Goal: Task Accomplishment & Management: Complete application form

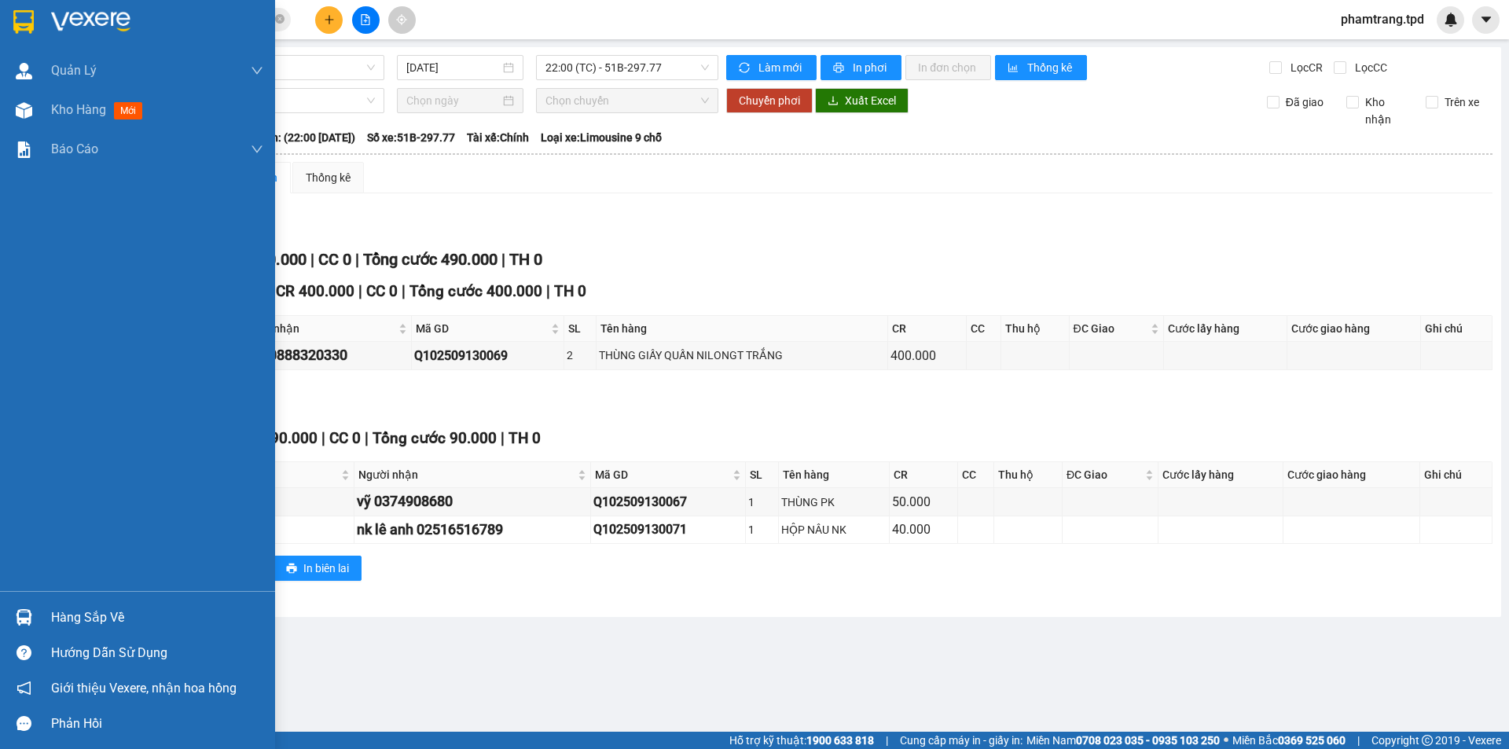
click at [30, 629] on div at bounding box center [24, 618] width 28 height 28
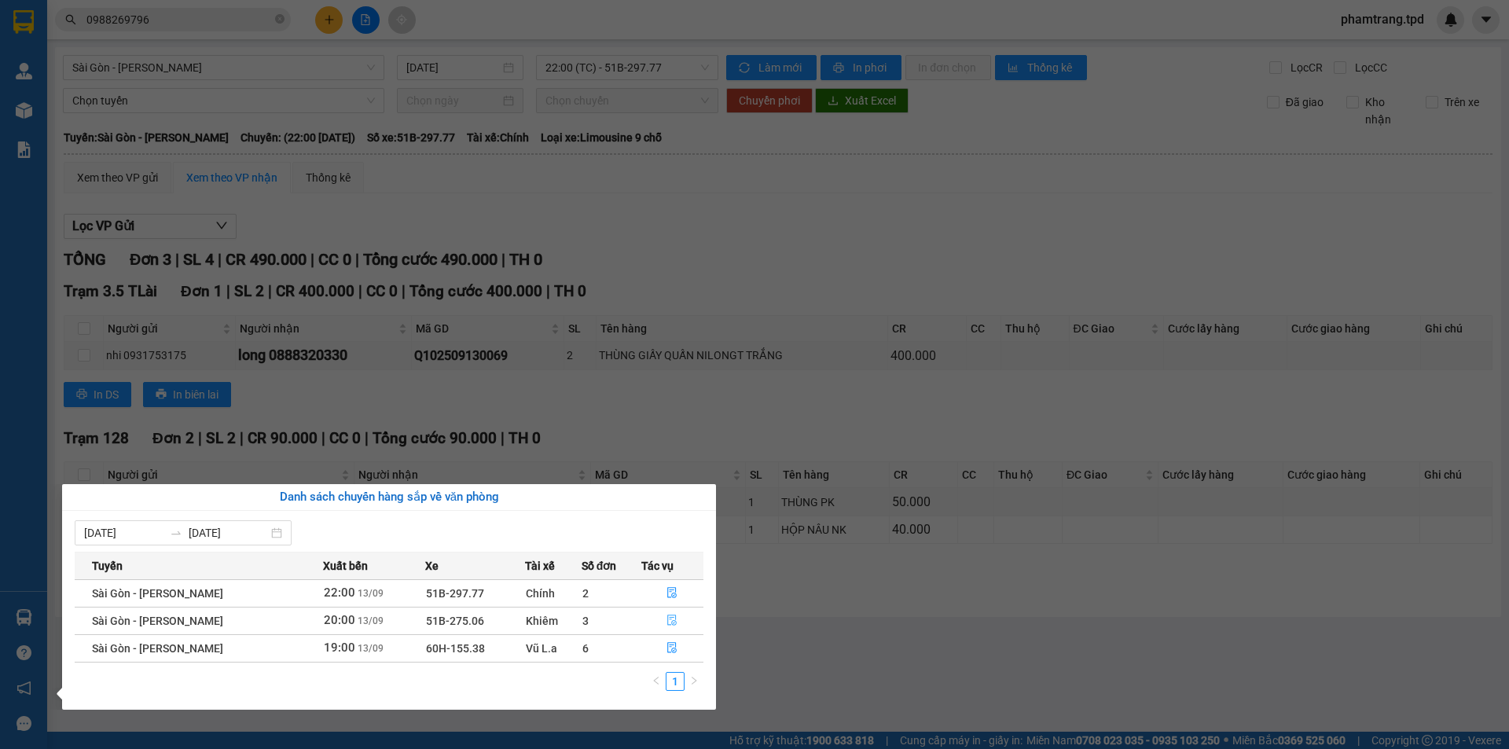
click at [671, 608] on button "button" at bounding box center [672, 620] width 61 height 25
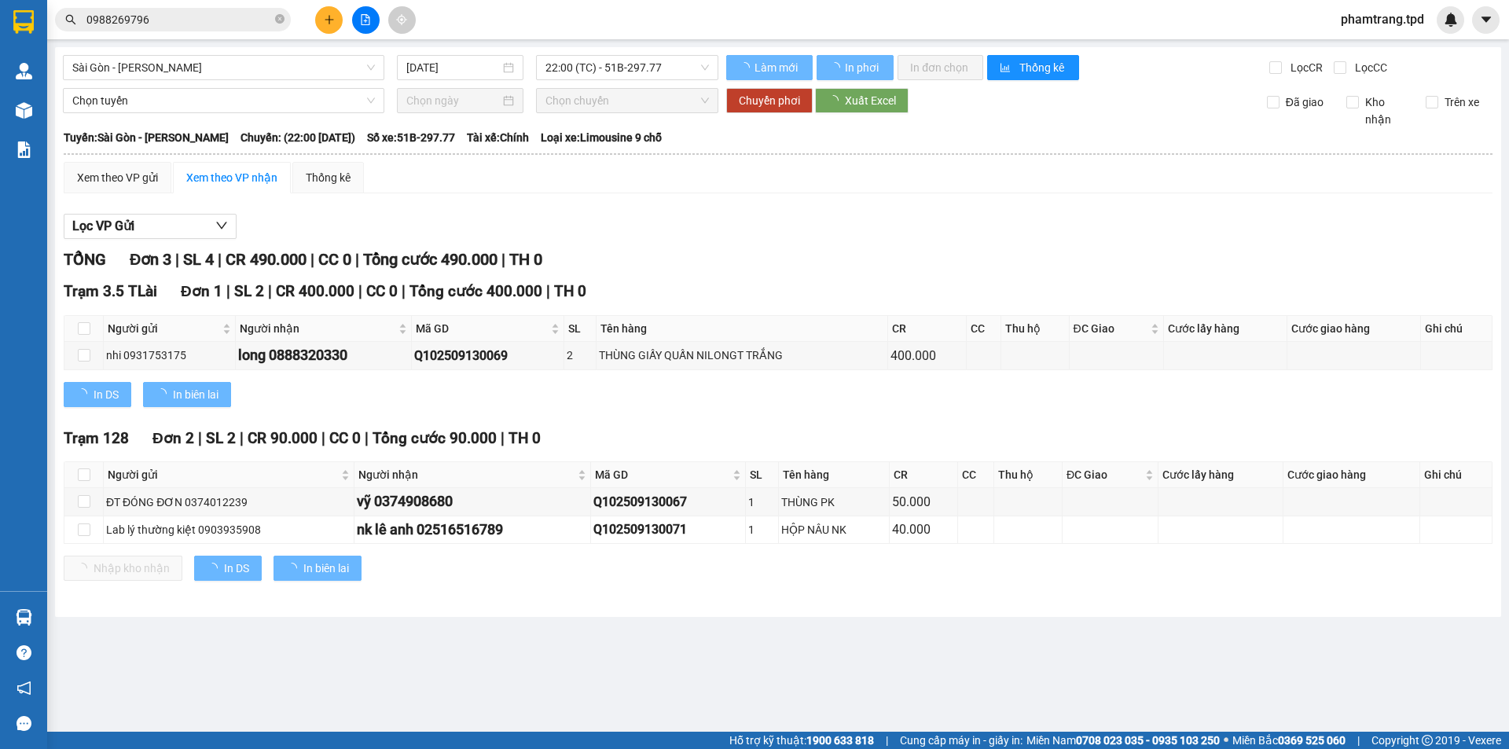
click at [666, 615] on div "[GEOGRAPHIC_DATA] - Phương Lâm [DATE] 22:00 (TC) - 51B-297.77 Làm mới In phơi I…" at bounding box center [778, 332] width 1446 height 570
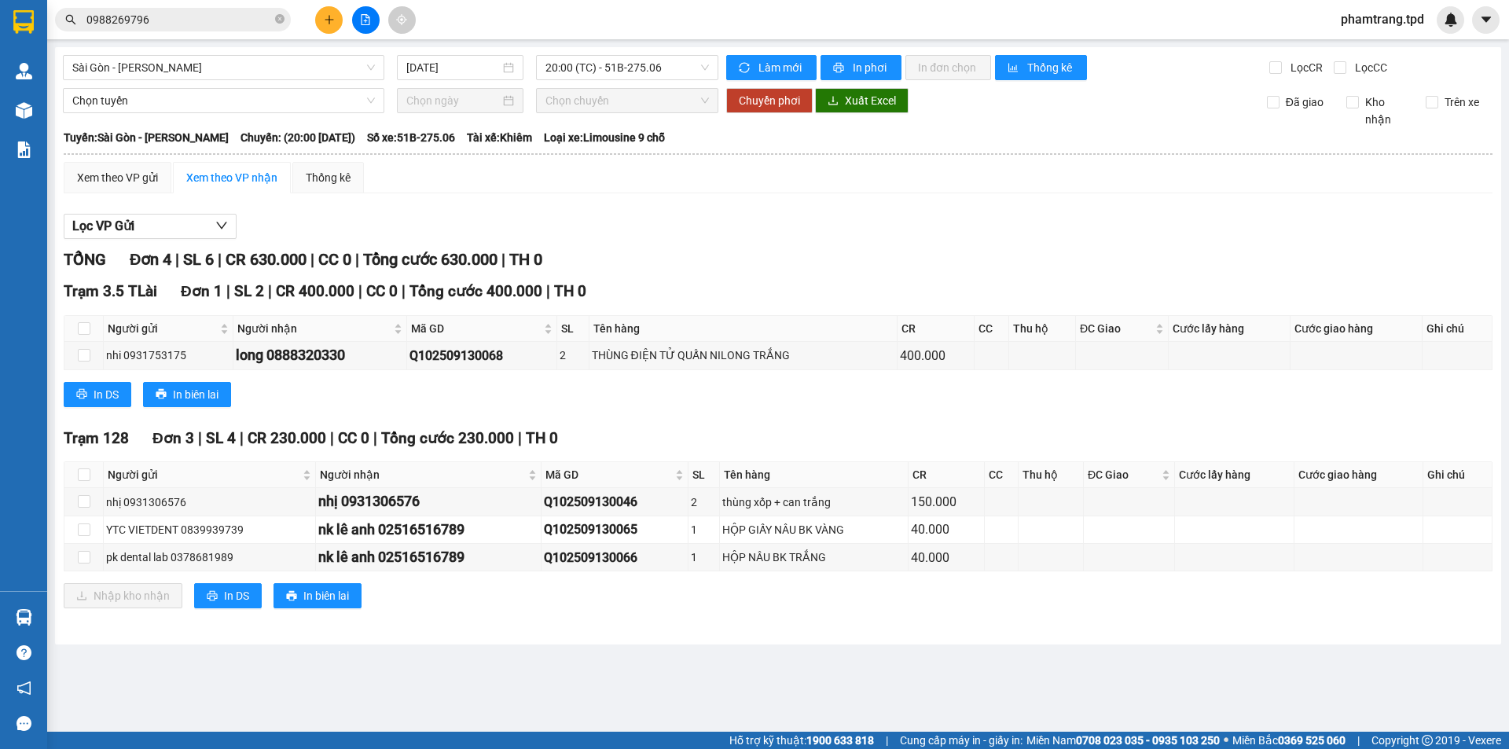
click at [634, 602] on div "Nhập kho nhận In DS In biên lai" at bounding box center [778, 595] width 1429 height 25
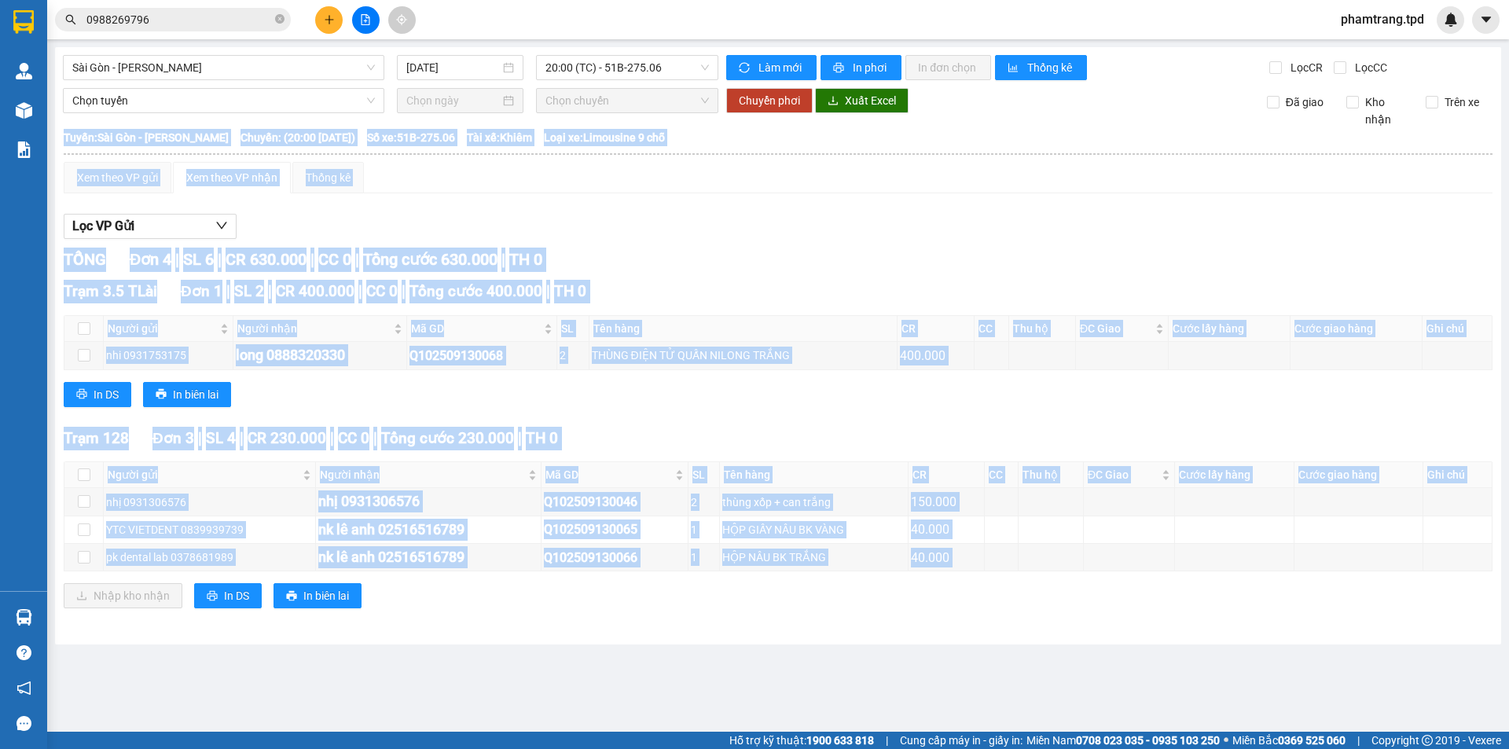
click at [634, 602] on div "Nhập kho nhận In DS In biên lai" at bounding box center [778, 595] width 1429 height 25
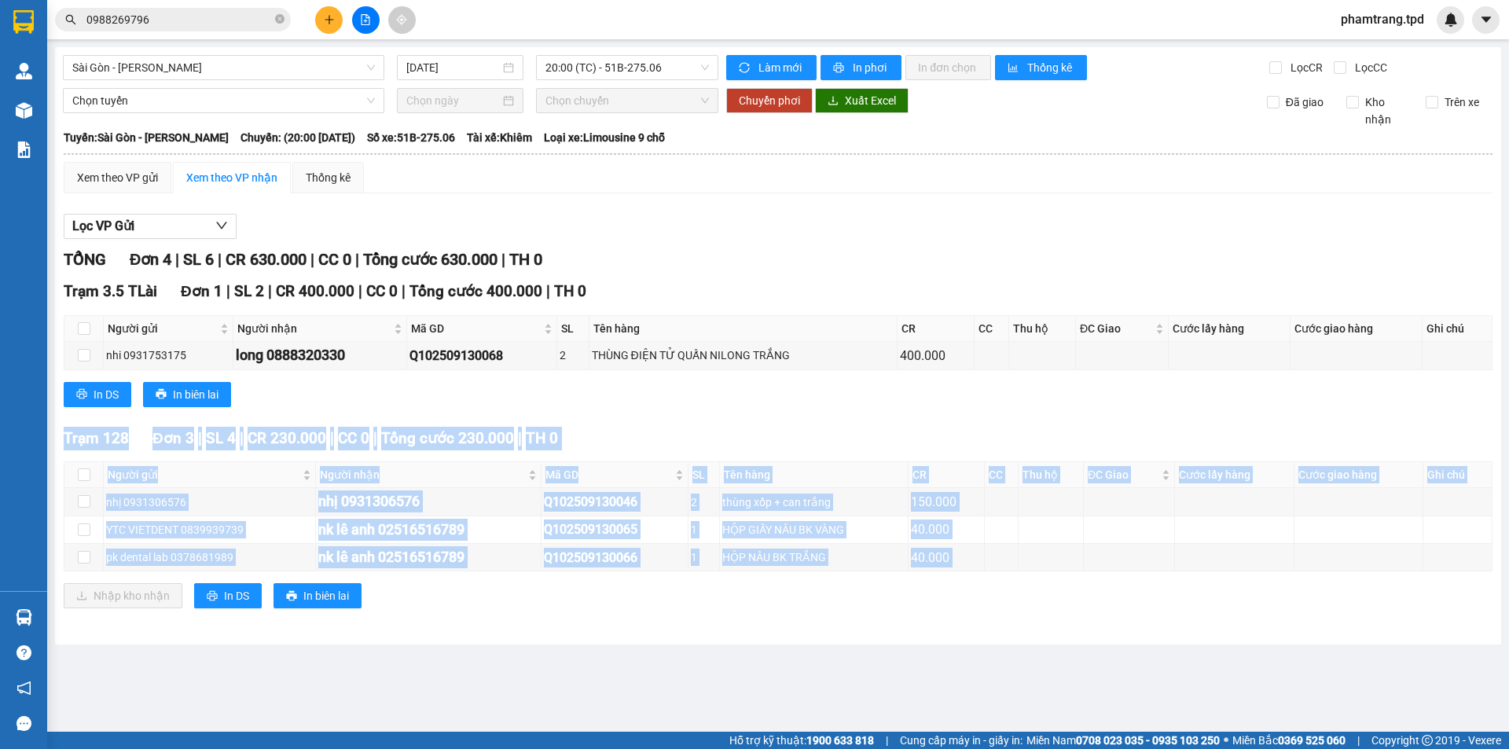
click at [634, 602] on div "Nhập kho nhận In DS In biên lai" at bounding box center [778, 595] width 1429 height 25
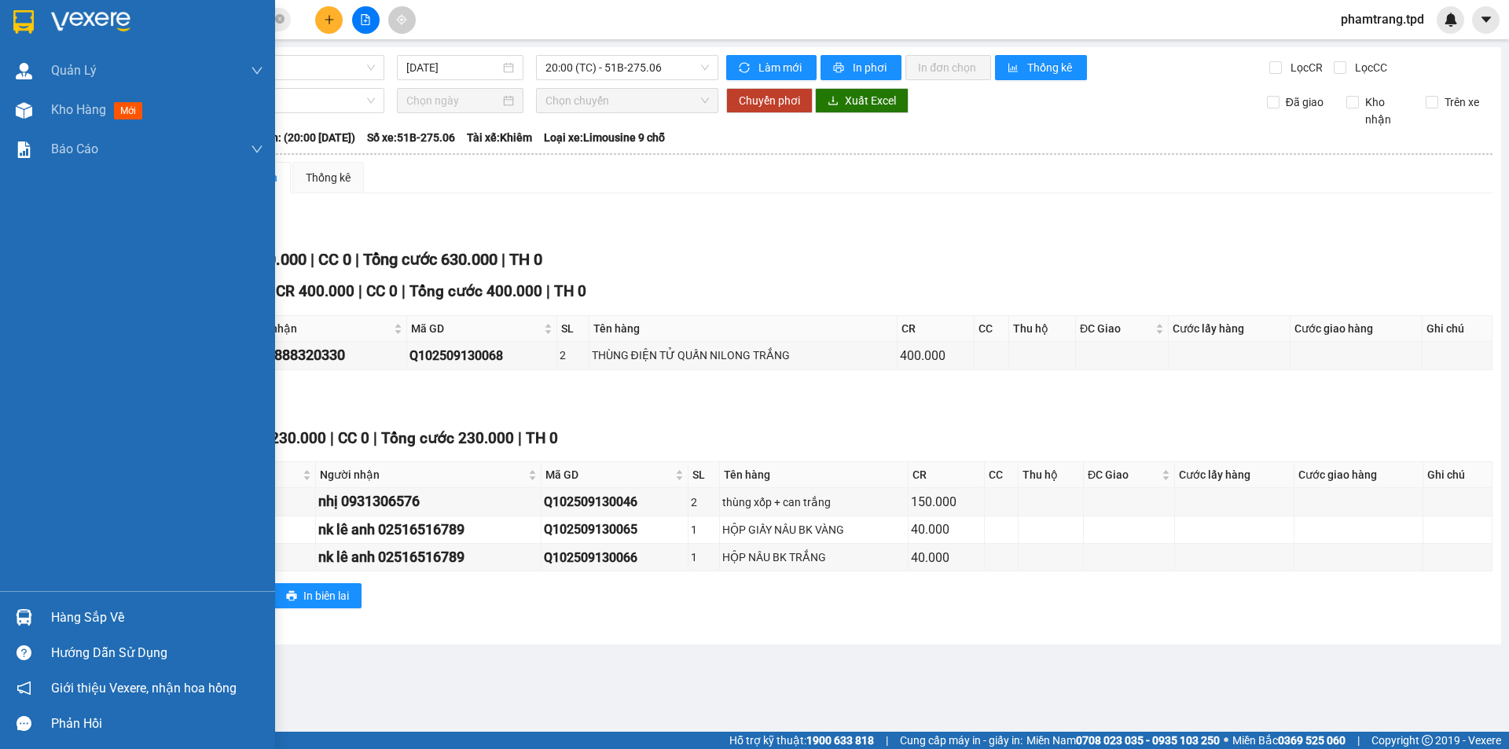
click at [101, 622] on div "Hàng sắp về" at bounding box center [157, 618] width 212 height 24
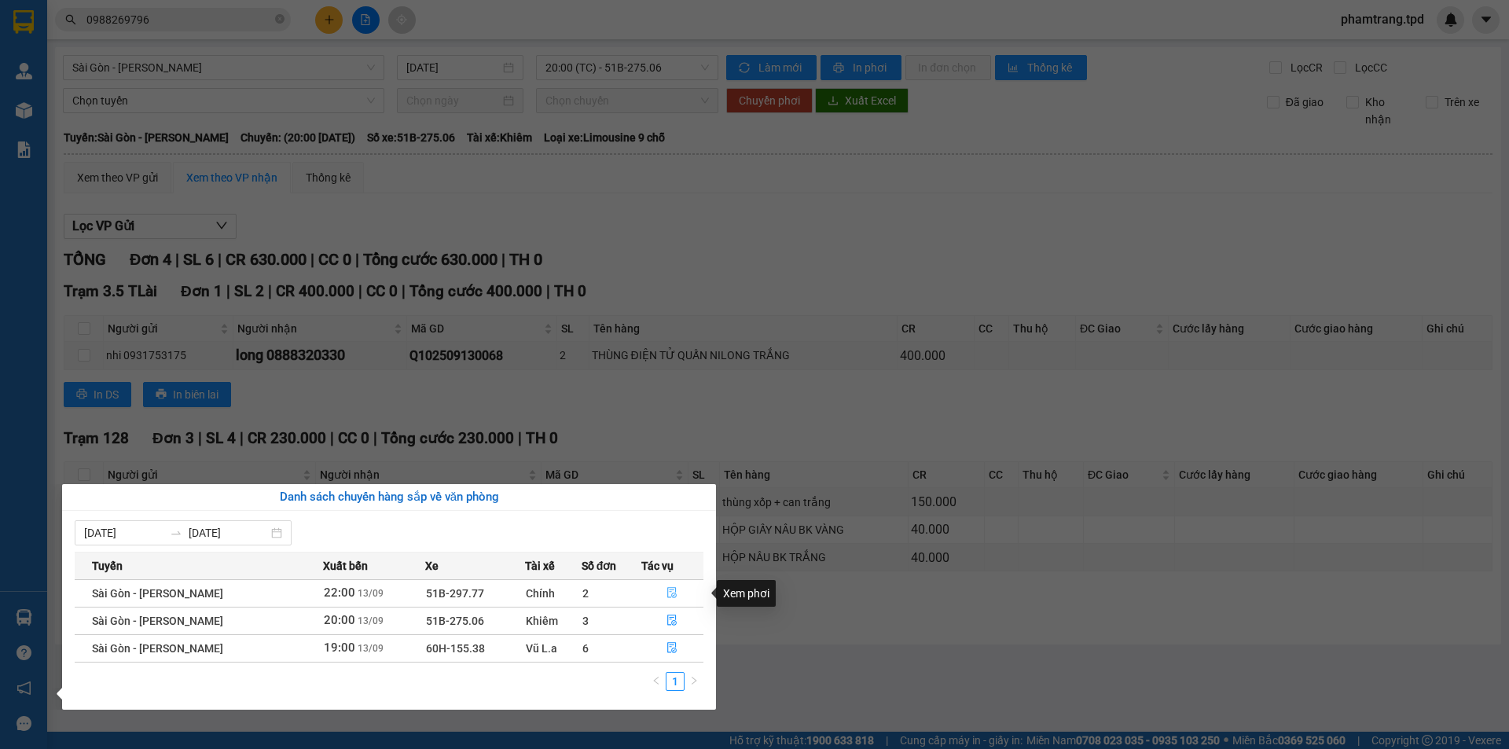
click at [662, 594] on button "button" at bounding box center [672, 593] width 61 height 25
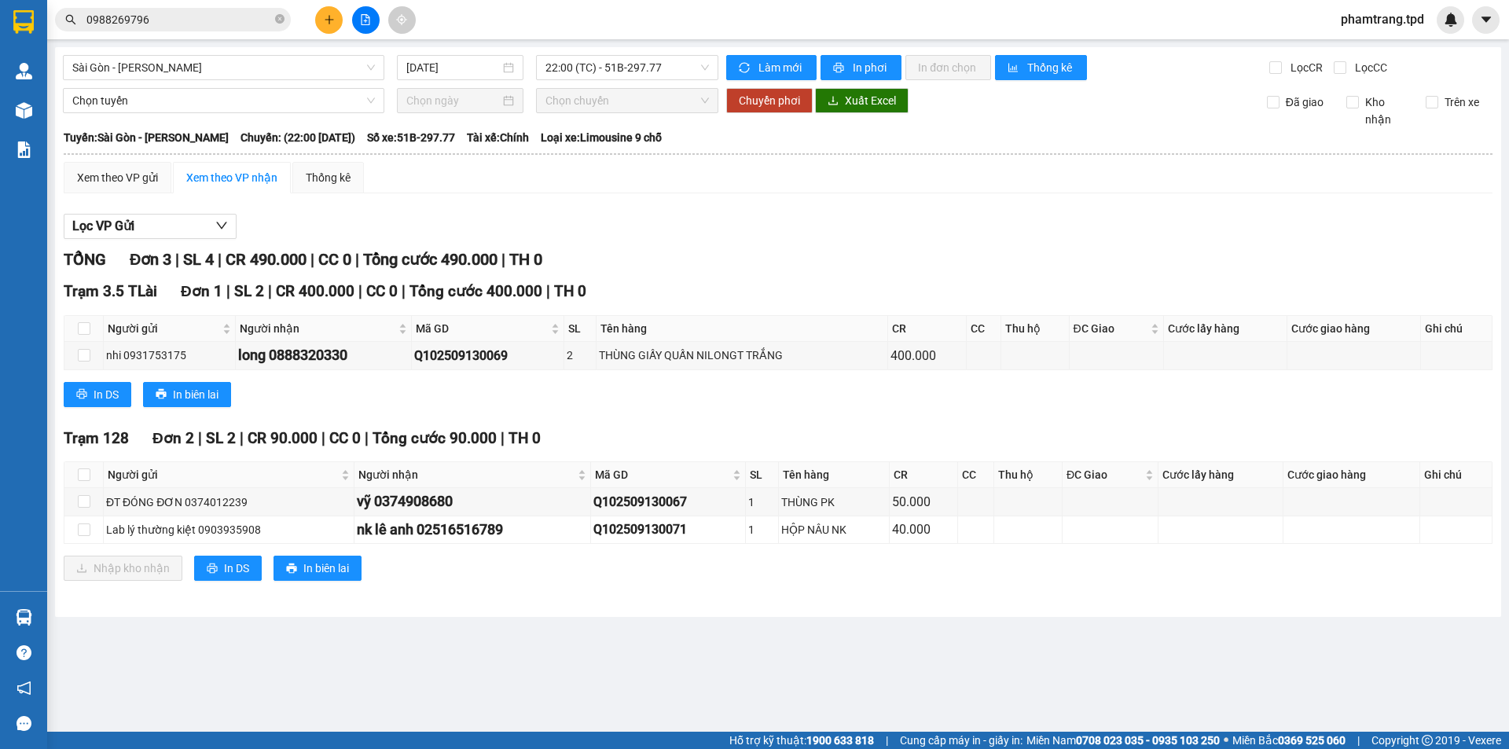
click at [545, 618] on main "[GEOGRAPHIC_DATA] - Phương Lâm [DATE] 22:00 (TC) - 51B-297.77 Làm mới In phơi I…" at bounding box center [754, 366] width 1509 height 732
click at [331, 7] on button at bounding box center [329, 20] width 28 height 28
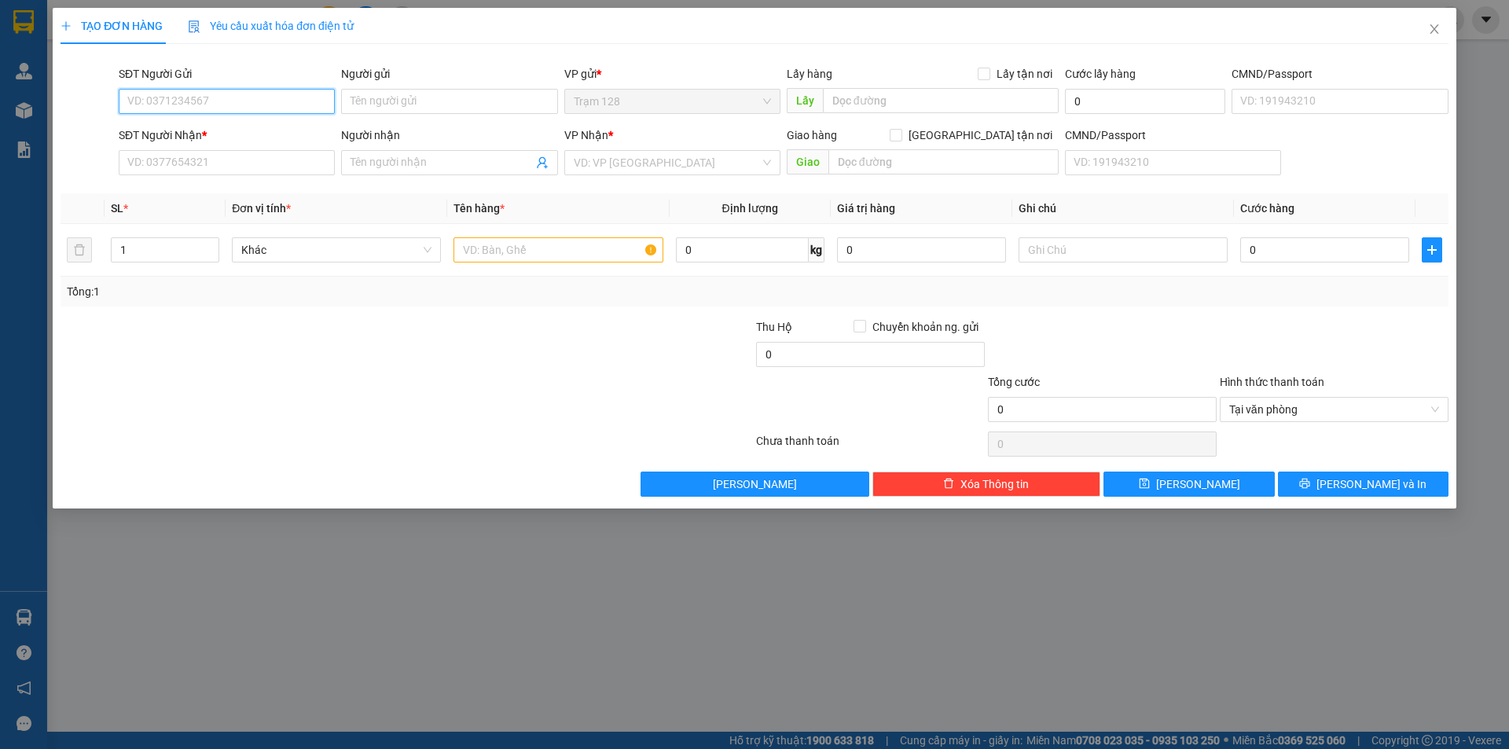
click at [248, 99] on input "SĐT Người Gửi" at bounding box center [227, 101] width 216 height 25
click at [410, 94] on input "Người gửi" at bounding box center [449, 101] width 216 height 25
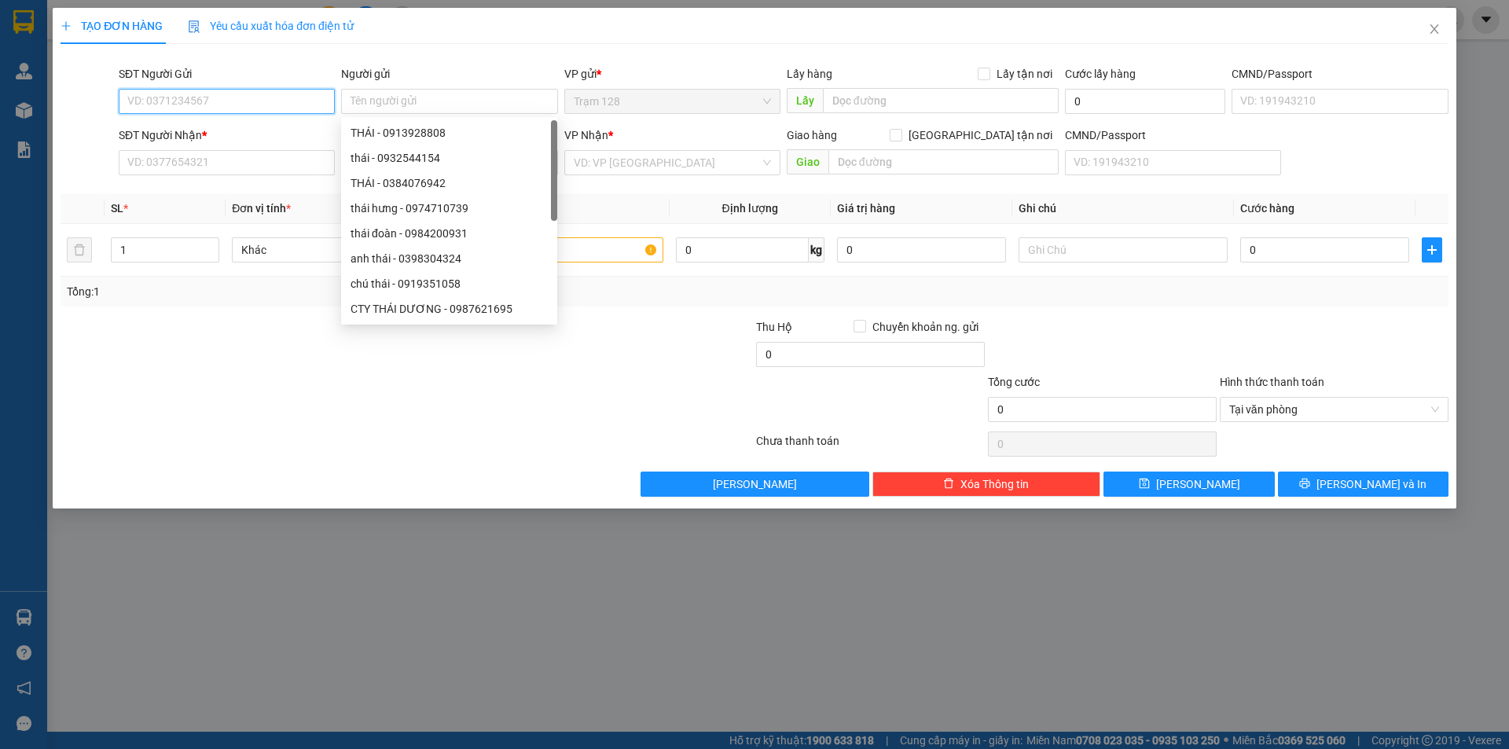
click at [242, 92] on input "SĐT Người Gửi" at bounding box center [227, 101] width 216 height 25
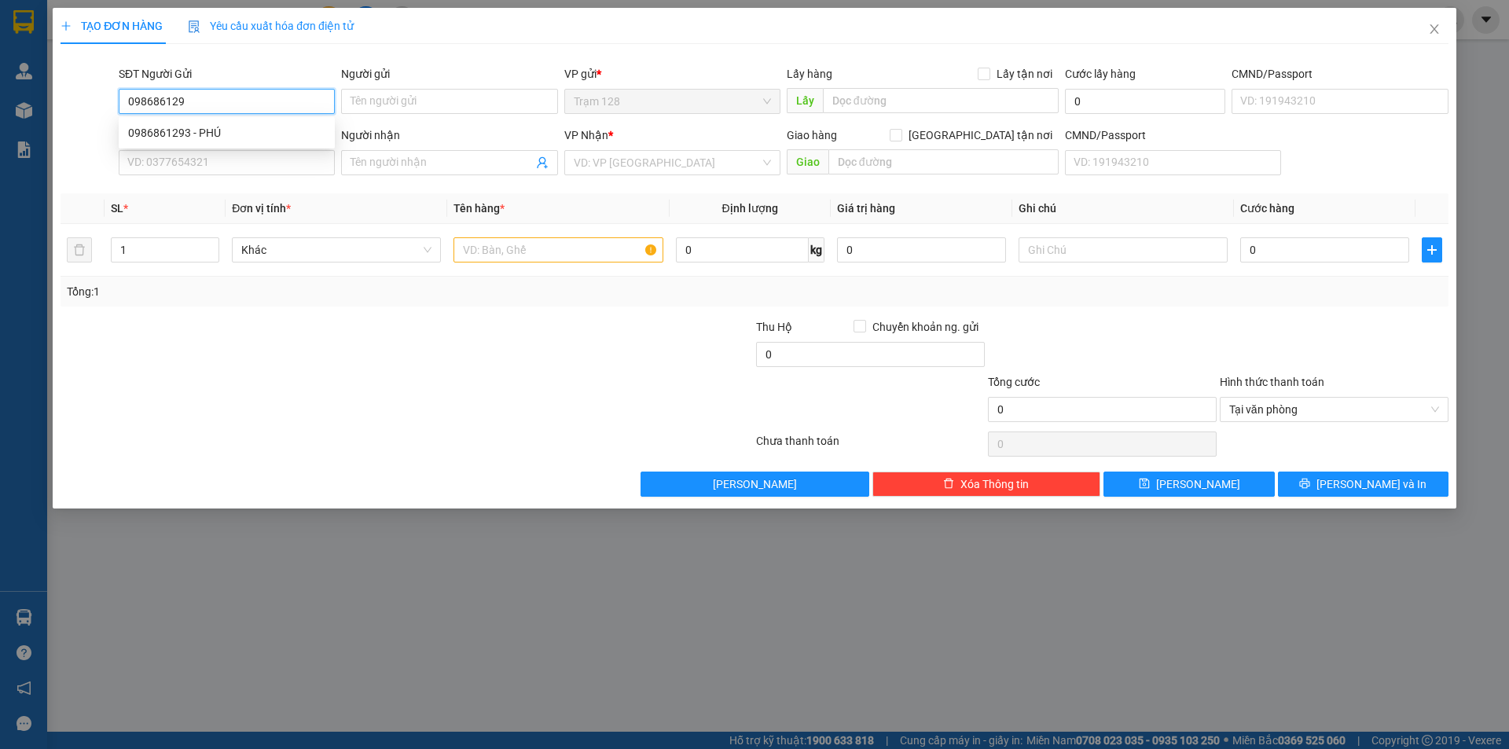
type input "0986861293"
click at [293, 129] on div "0986861293 - PHÚ" at bounding box center [226, 132] width 197 height 17
type input "PHÚ"
type input "0393747020"
type input "đen"
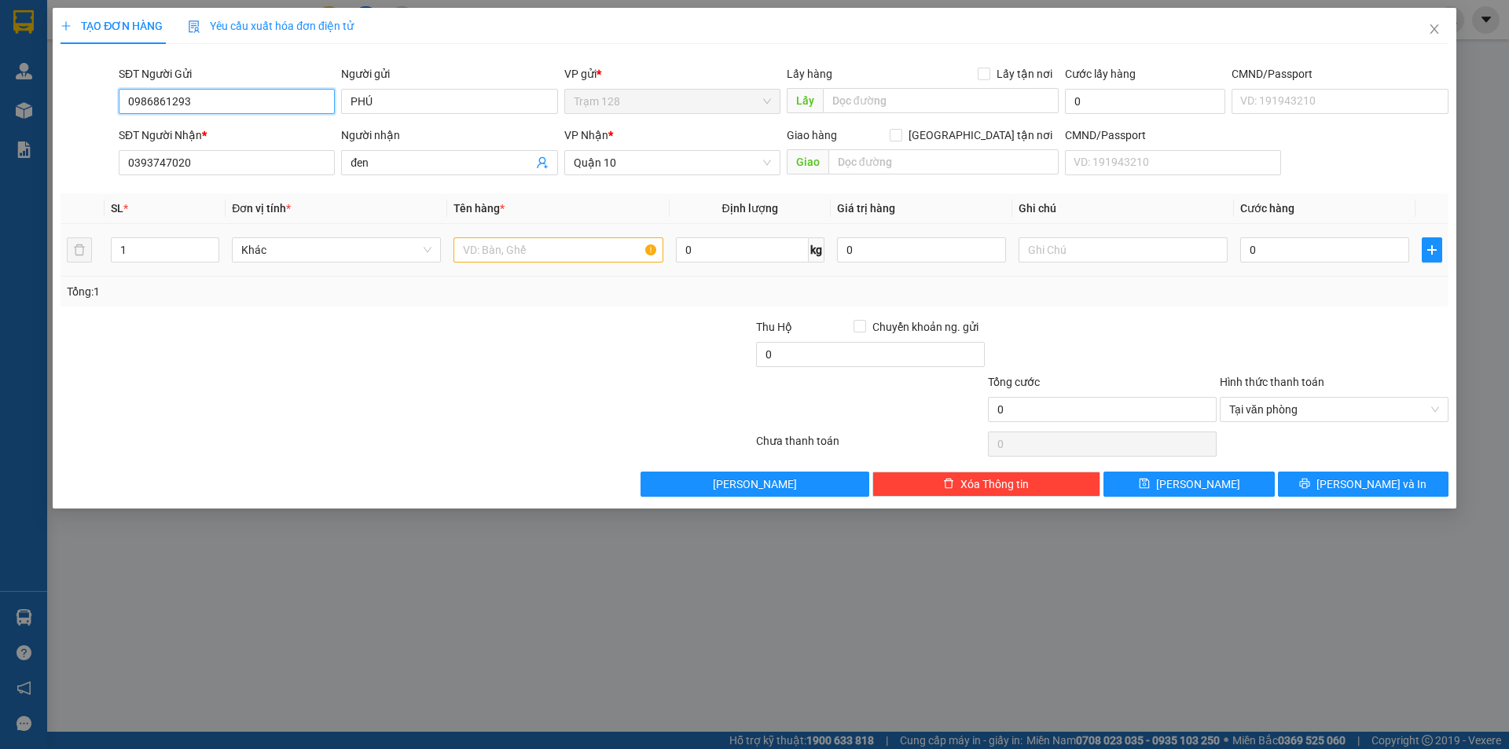
type input "0986861293"
click at [490, 244] on input "text" at bounding box center [557, 249] width 209 height 25
type input "thùng mút + bao màu trắng"
drag, startPoint x: 255, startPoint y: 160, endPoint x: 0, endPoint y: 219, distance: 261.5
click at [0, 219] on div "TẠO ĐƠN HÀNG Yêu cầu xuất hóa đơn điện tử Transit Pickup Surcharge Ids Transit …" at bounding box center [754, 374] width 1509 height 749
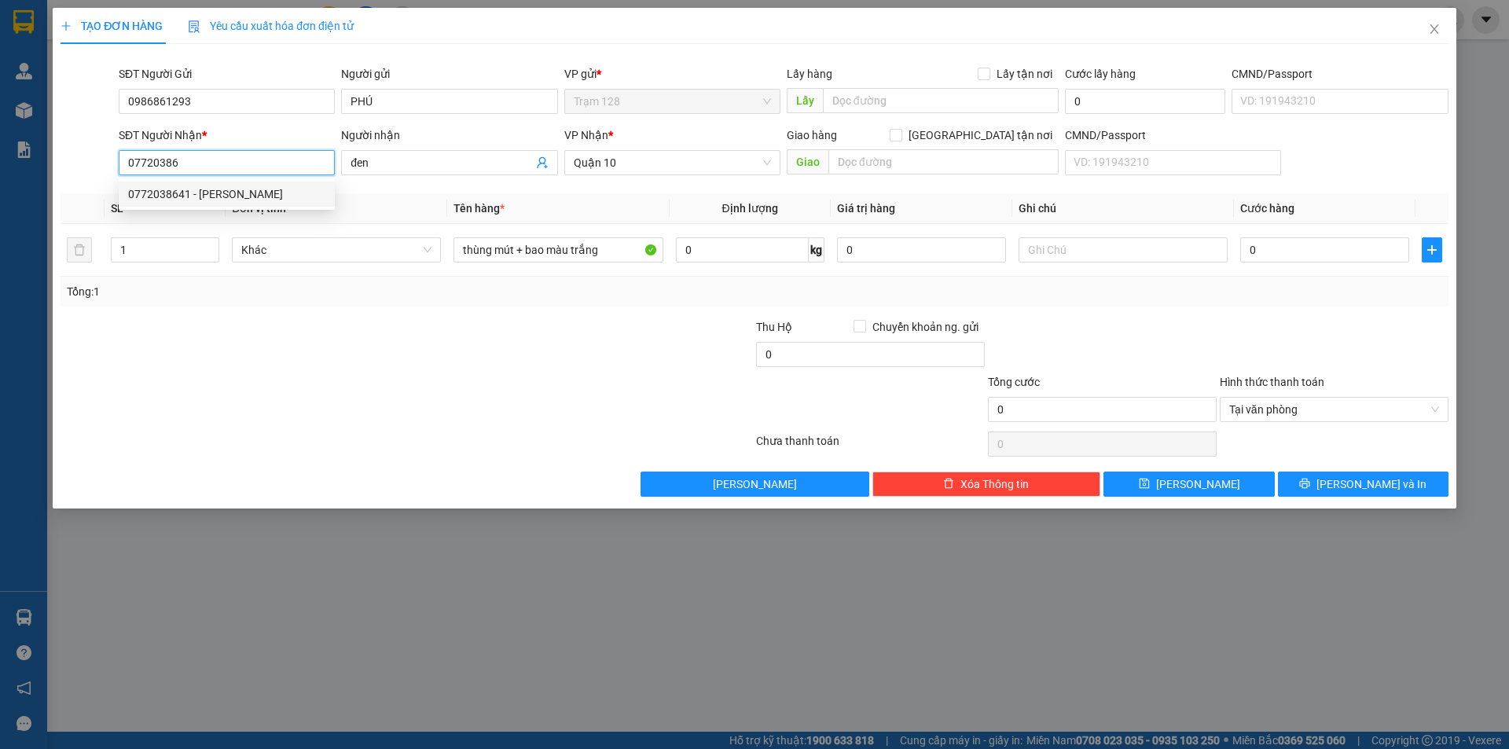
click at [196, 196] on div "0772038641 - [PERSON_NAME]" at bounding box center [226, 193] width 197 height 17
type input "0772038641"
type input "[PERSON_NAME]"
drag, startPoint x: 197, startPoint y: 166, endPoint x: 105, endPoint y: 184, distance: 93.7
click at [105, 184] on div "Transit Pickup Surcharge Ids Transit Deliver Surcharge Ids Transit Deliver Surc…" at bounding box center [755, 277] width 1388 height 440
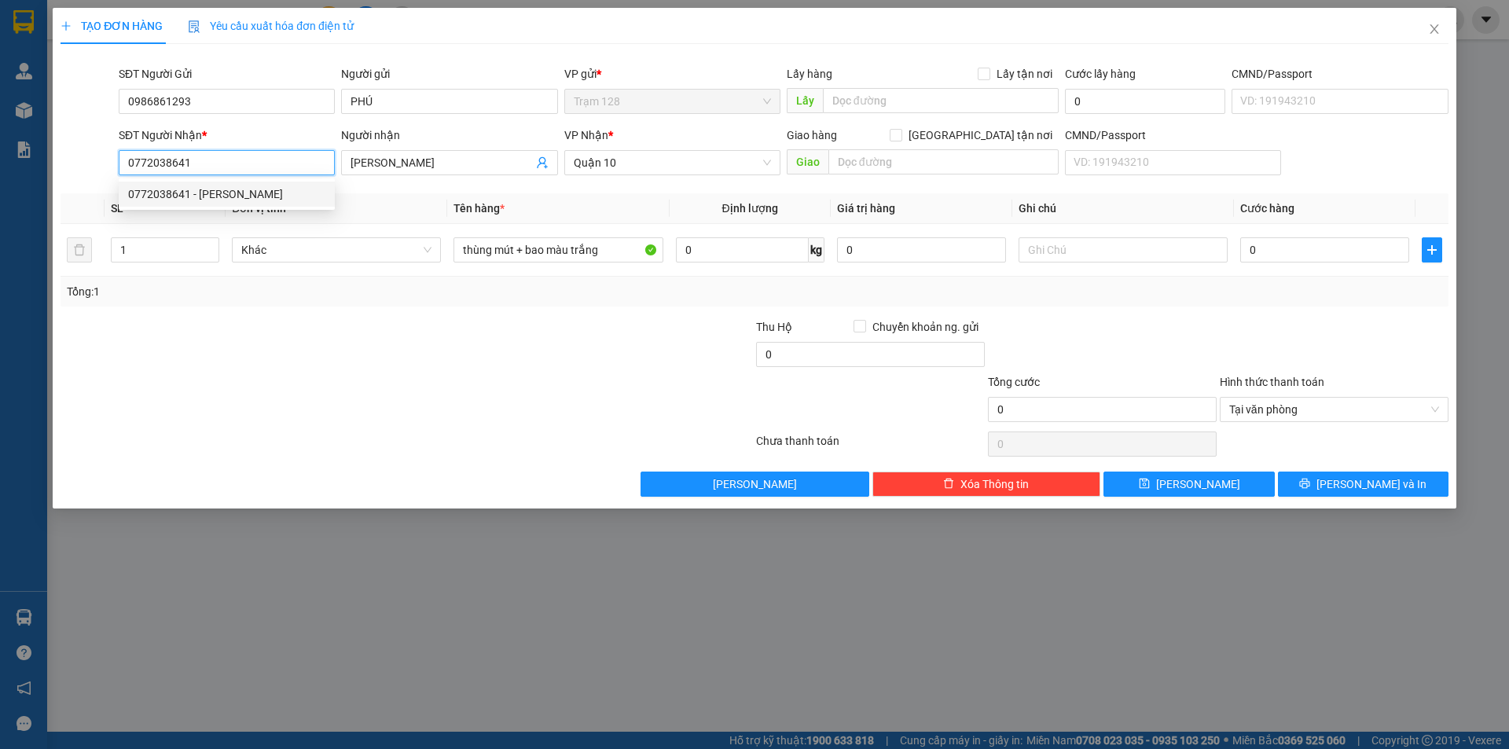
type input "0772038641"
click at [1282, 236] on div "0" at bounding box center [1324, 249] width 169 height 31
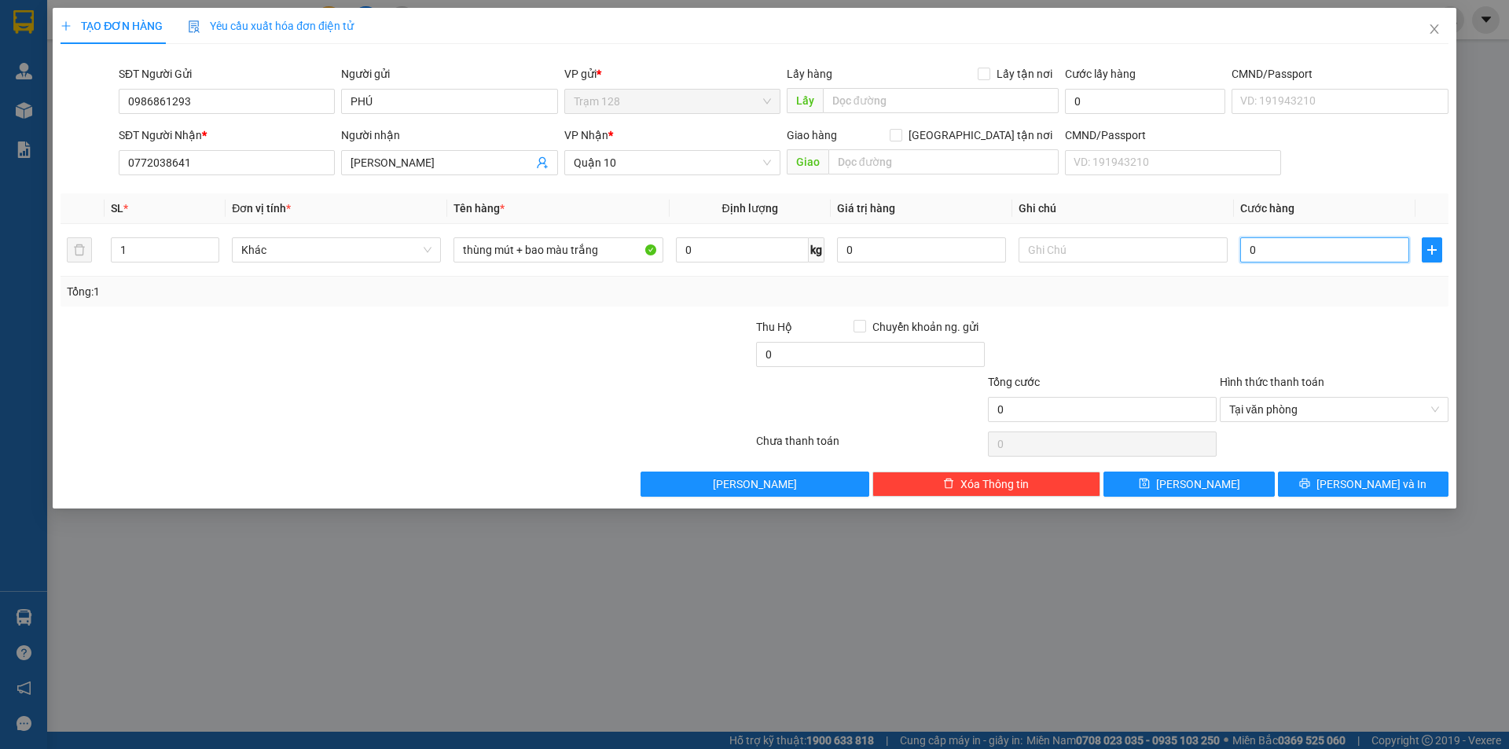
type input "1"
type input "15"
type input "150"
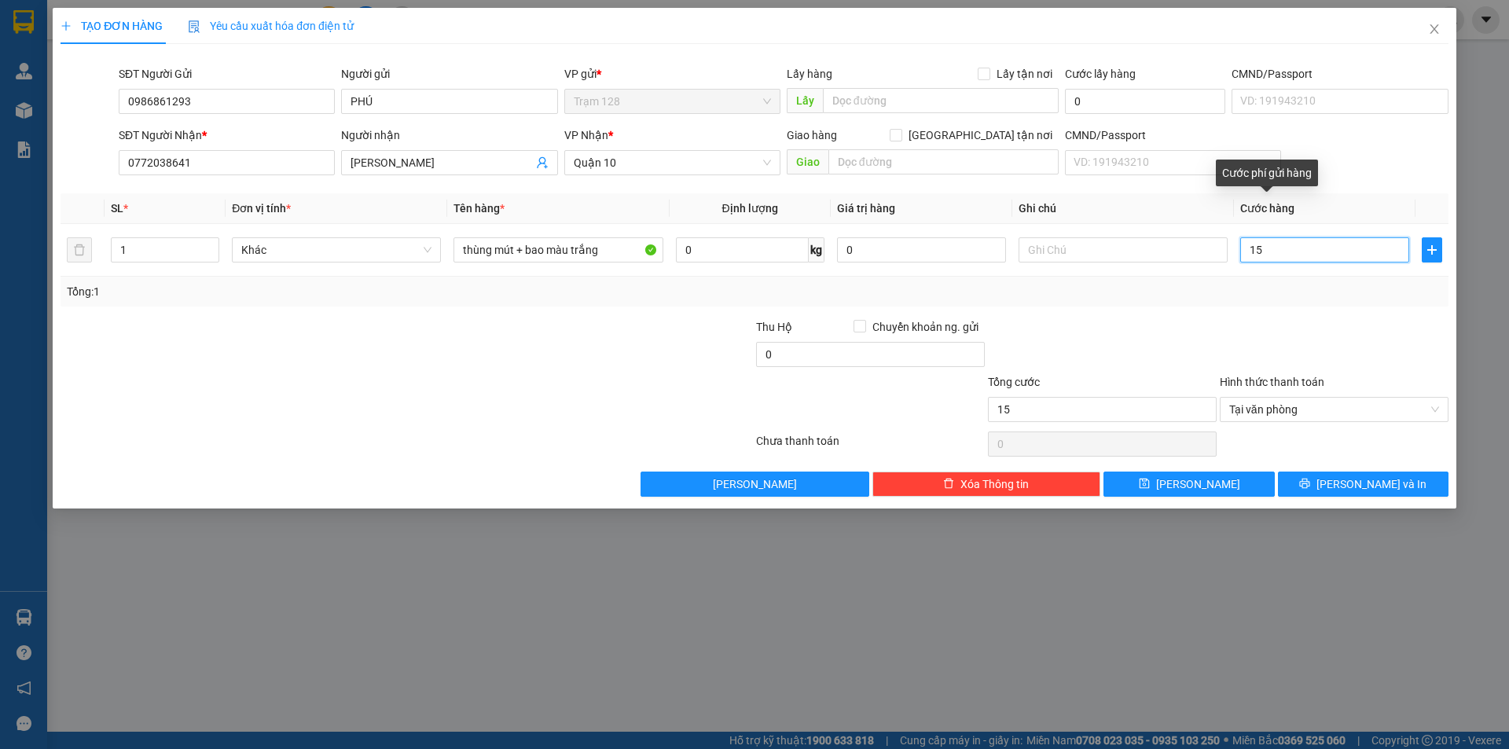
type input "150"
type input "150.000"
click at [1174, 294] on div "Tổng: 1" at bounding box center [754, 291] width 1375 height 17
type input "2"
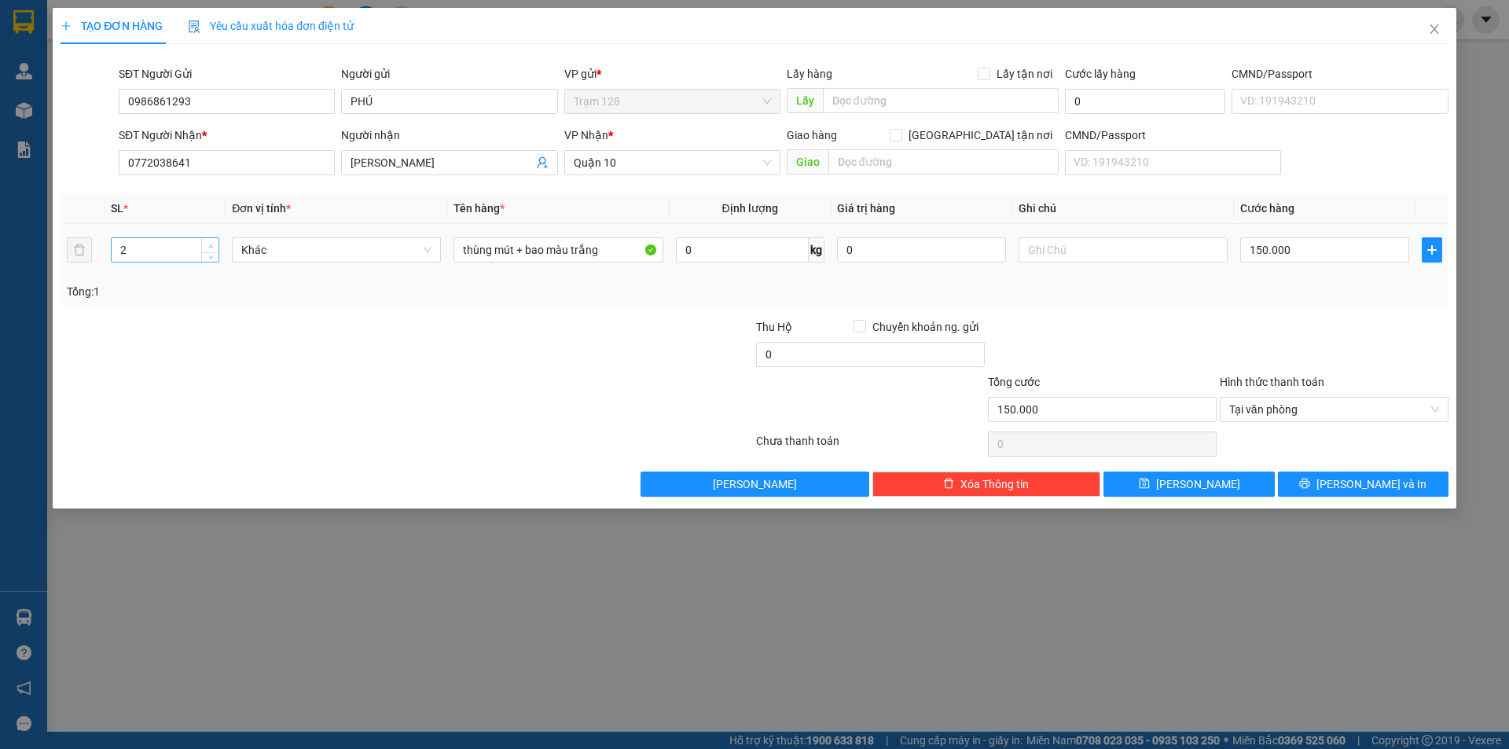
click at [212, 244] on icon "up" at bounding box center [211, 247] width 6 height 6
click at [660, 311] on div "Transit Pickup Surcharge Ids Transit Deliver Surcharge Ids Transit Deliver Surc…" at bounding box center [755, 277] width 1388 height 440
click at [1012, 203] on th "Ghi chú" at bounding box center [1123, 208] width 222 height 31
click at [694, 325] on div at bounding box center [639, 345] width 232 height 55
click at [1316, 478] on button "[PERSON_NAME] và In" at bounding box center [1363, 484] width 171 height 25
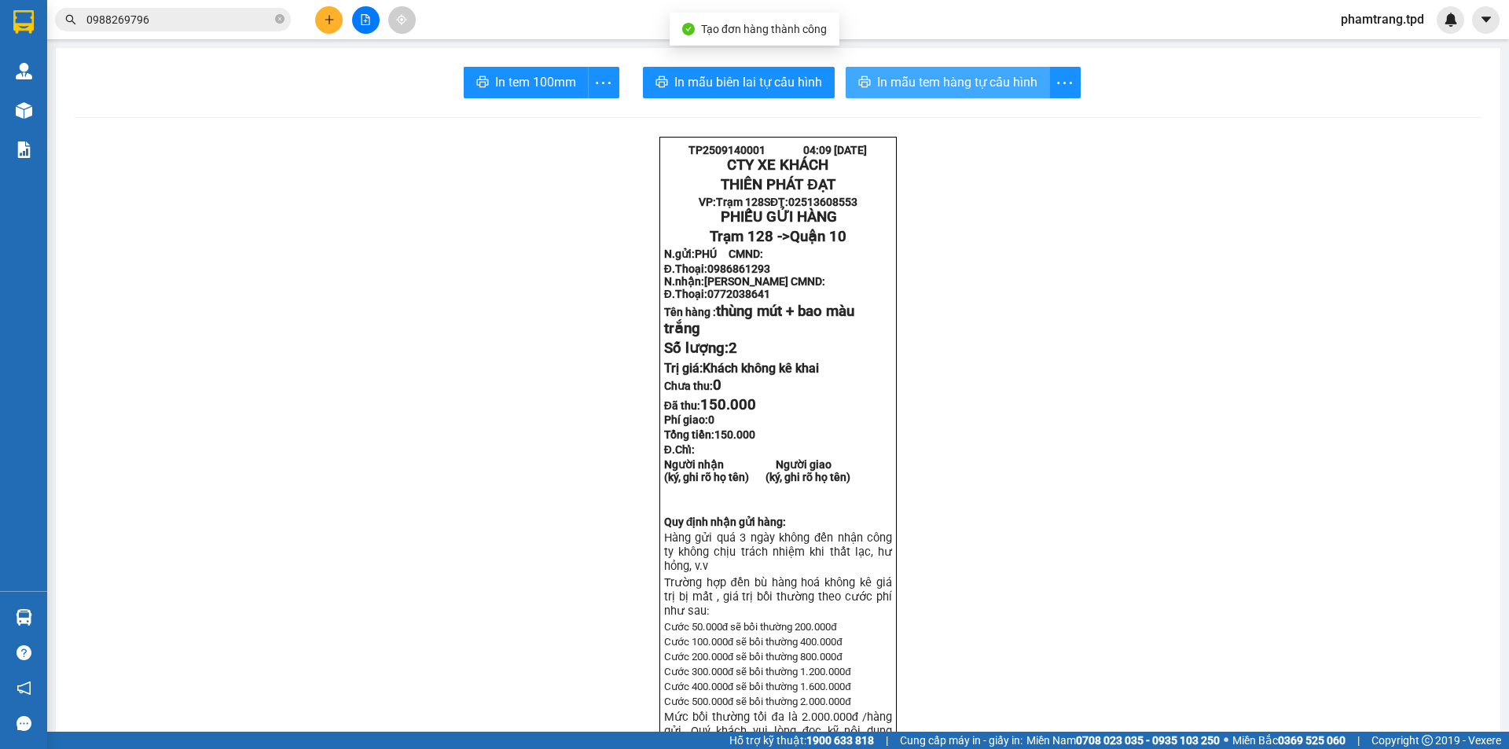
click at [975, 83] on span "In mẫu tem hàng tự cấu hình" at bounding box center [957, 82] width 160 height 20
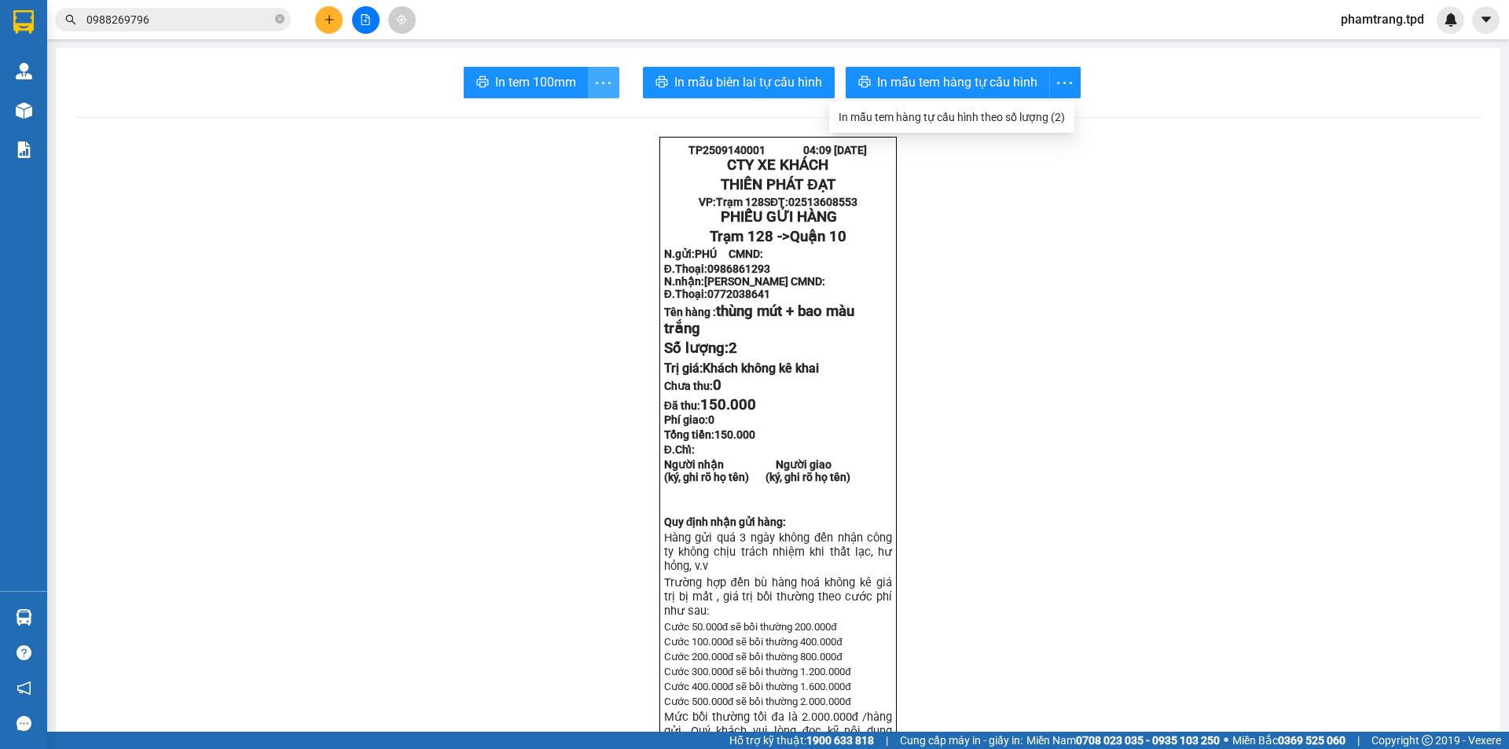
click at [593, 75] on icon "more" at bounding box center [603, 83] width 20 height 20
click at [605, 81] on icon "more" at bounding box center [603, 83] width 20 height 20
click at [585, 115] on div "In tem 100mm theo số lượng (2)" at bounding box center [524, 116] width 157 height 17
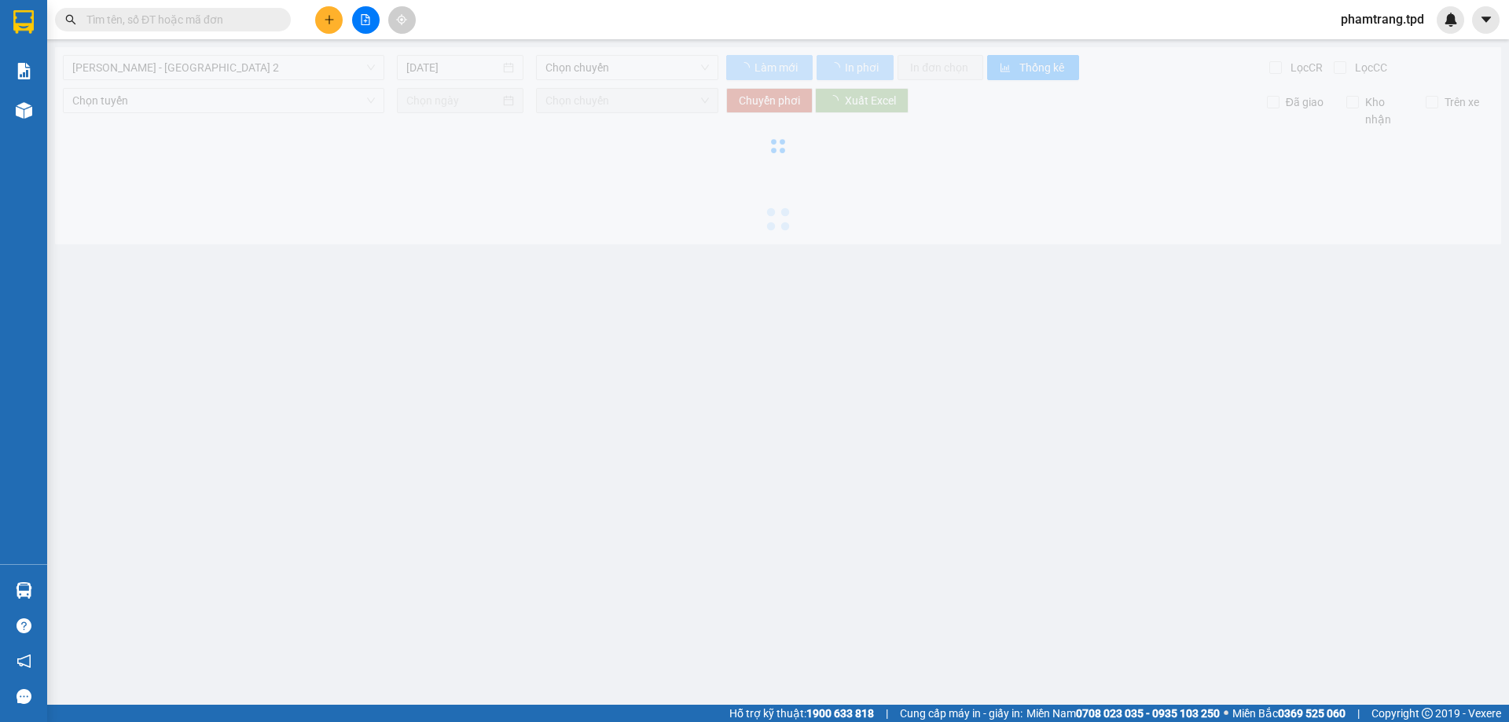
type input "[DATE]"
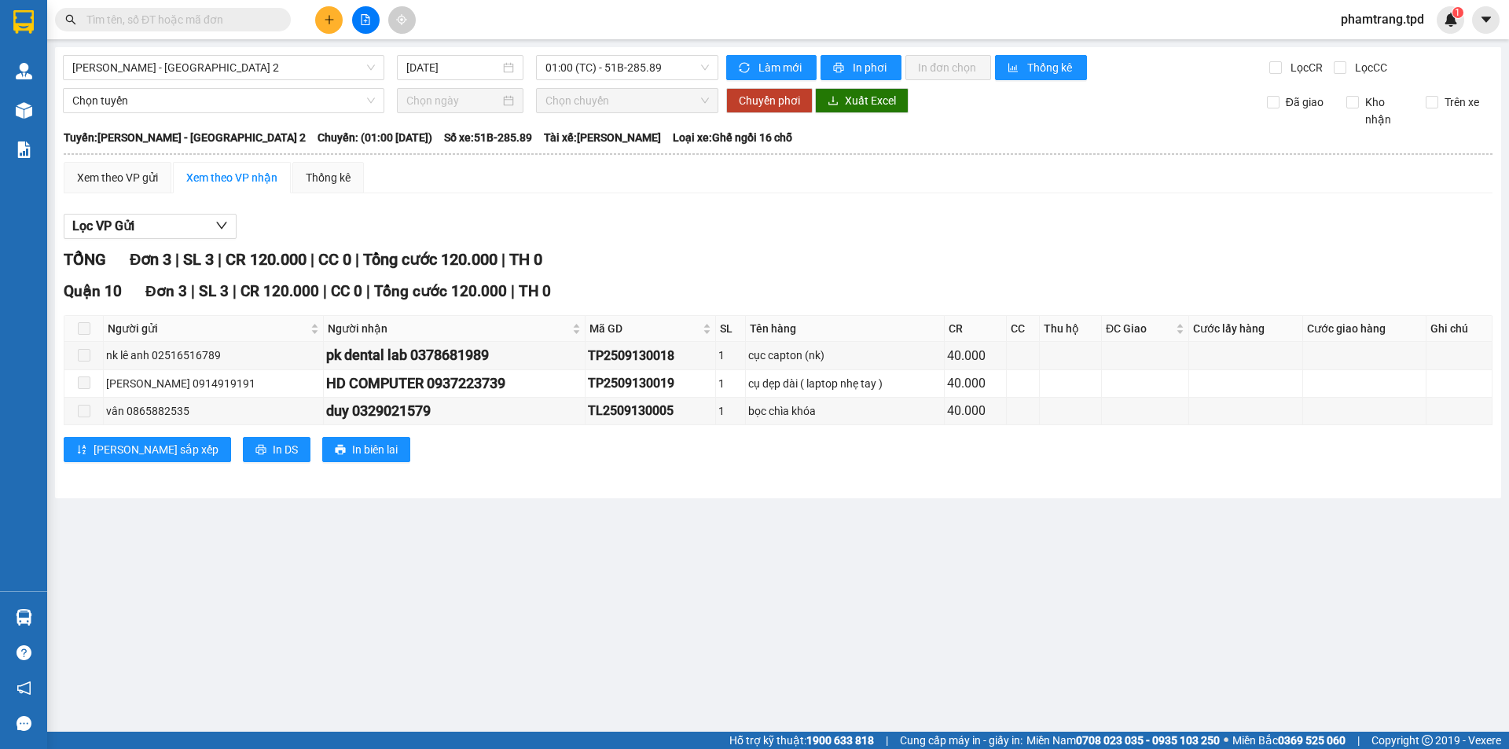
click at [229, 13] on input "text" at bounding box center [178, 19] width 185 height 17
paste input "0772038641"
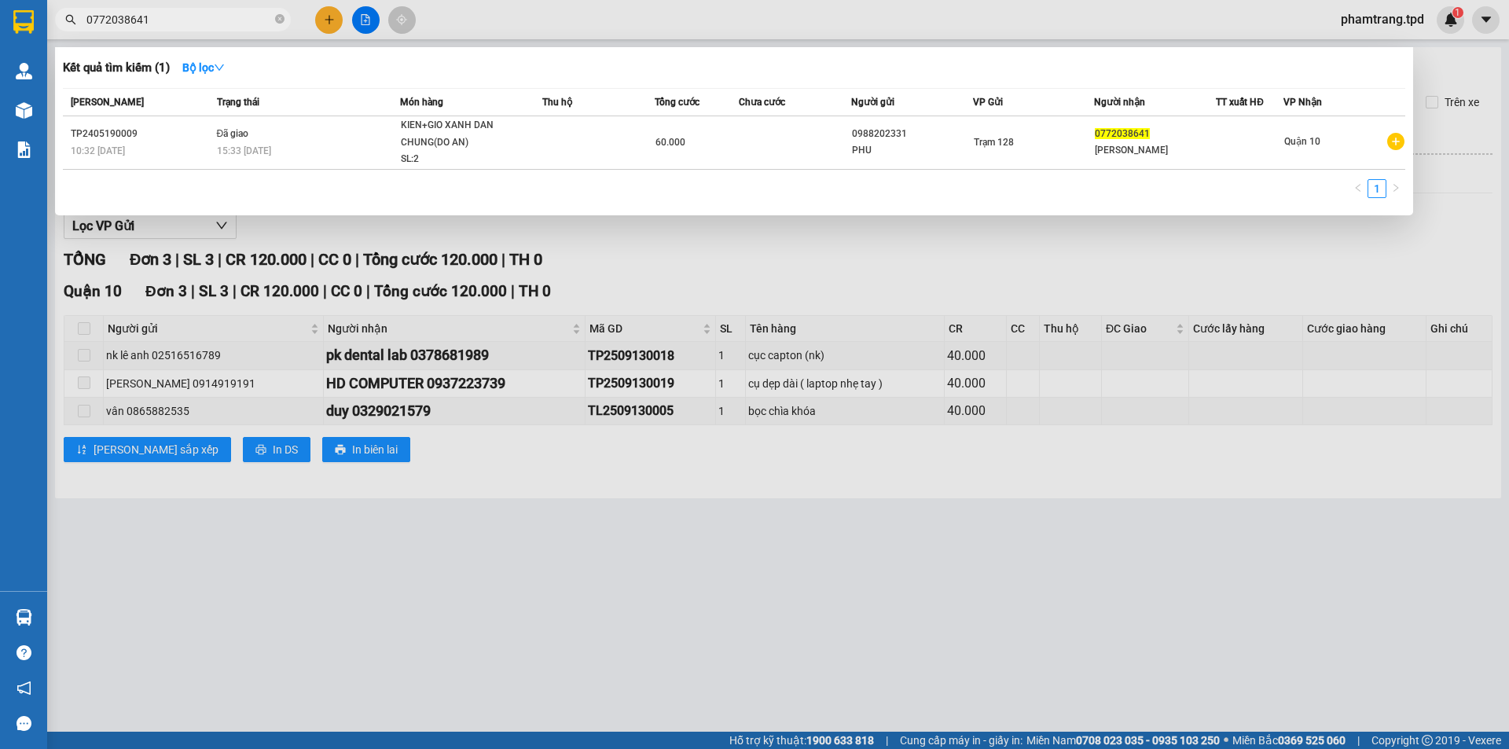
type input "0772038641"
